Goal: Transaction & Acquisition: Book appointment/travel/reservation

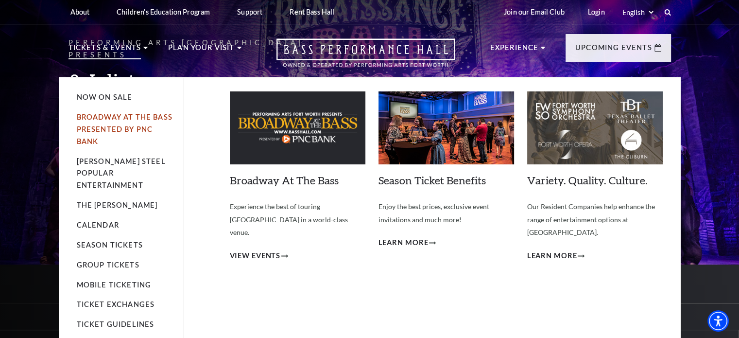
click at [113, 117] on link "Broadway At The Bass presented by PNC Bank" at bounding box center [125, 129] width 96 height 33
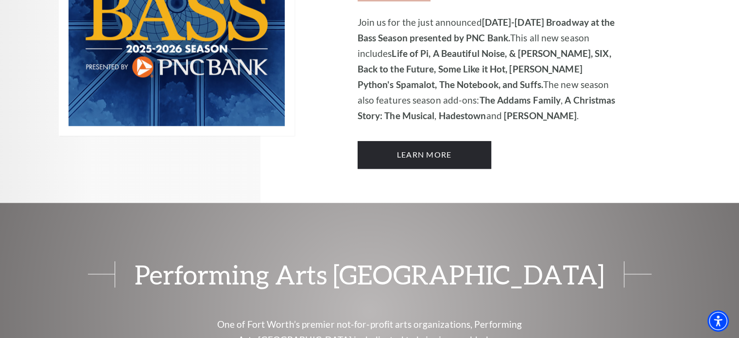
scroll to position [777, 0]
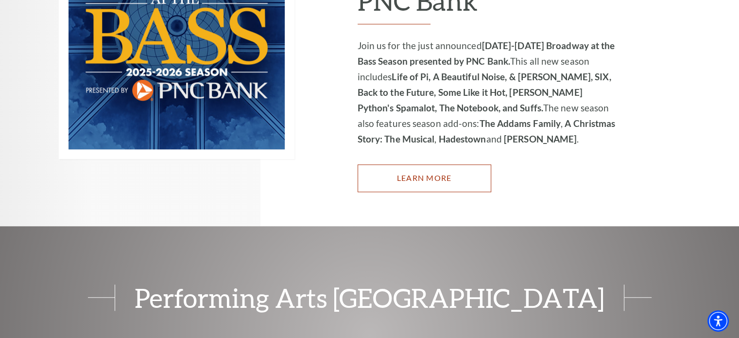
click at [462, 164] on link "Learn More" at bounding box center [425, 177] width 134 height 27
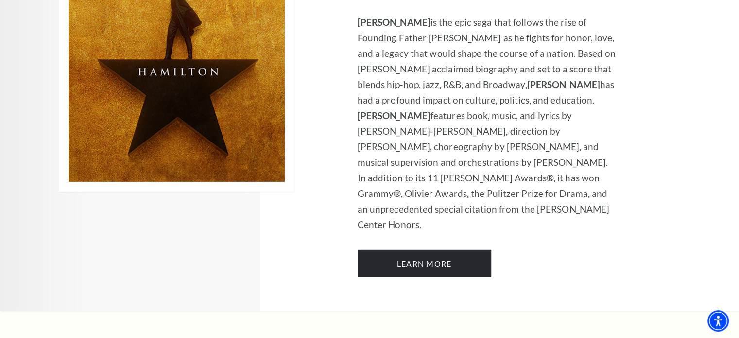
scroll to position [6704, 0]
